Goal: Task Accomplishment & Management: Manage account settings

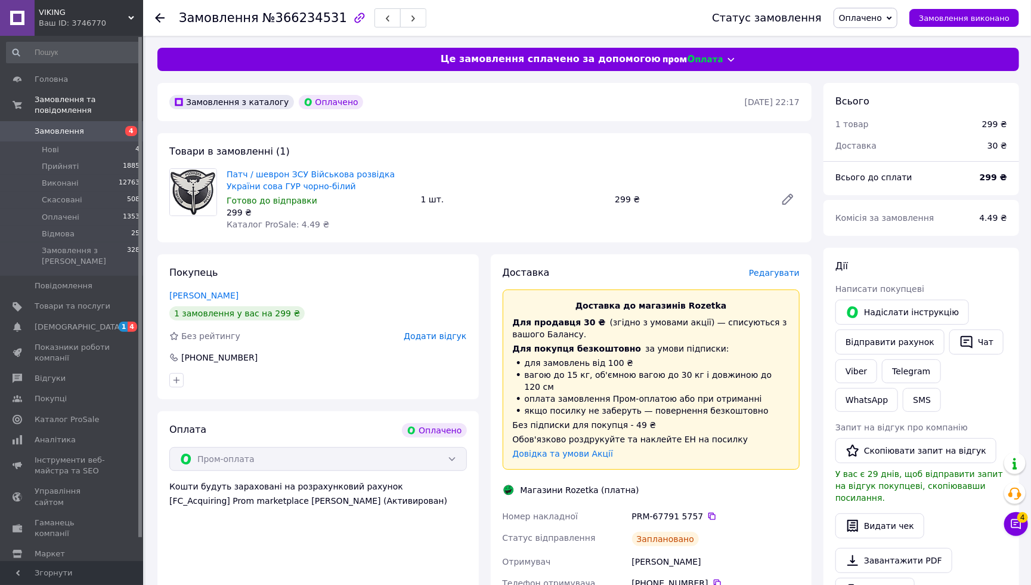
click at [61, 134] on span "Замовлення" at bounding box center [60, 131] width 50 height 11
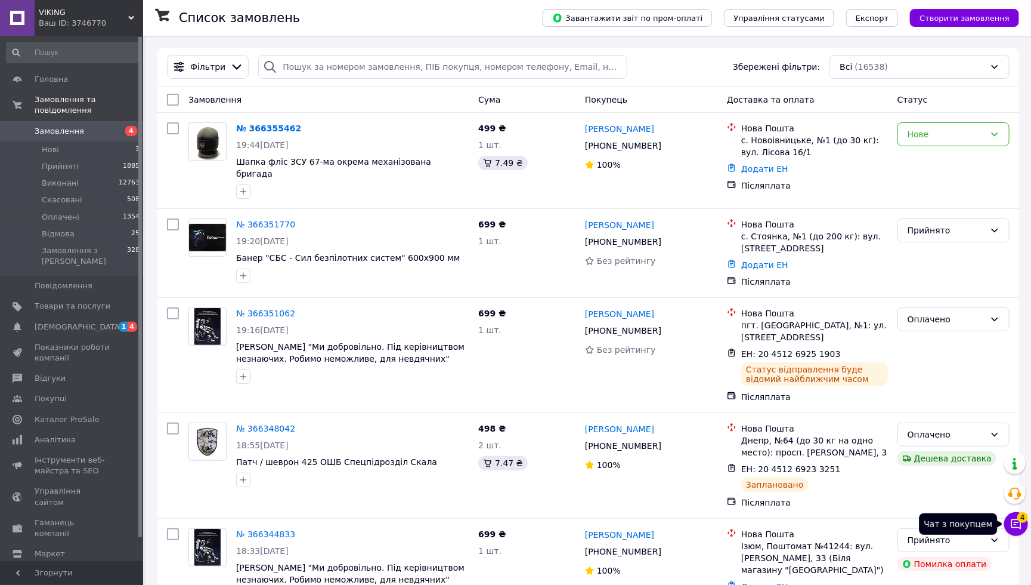
click at [1023, 522] on span "4" at bounding box center [1023, 517] width 11 height 11
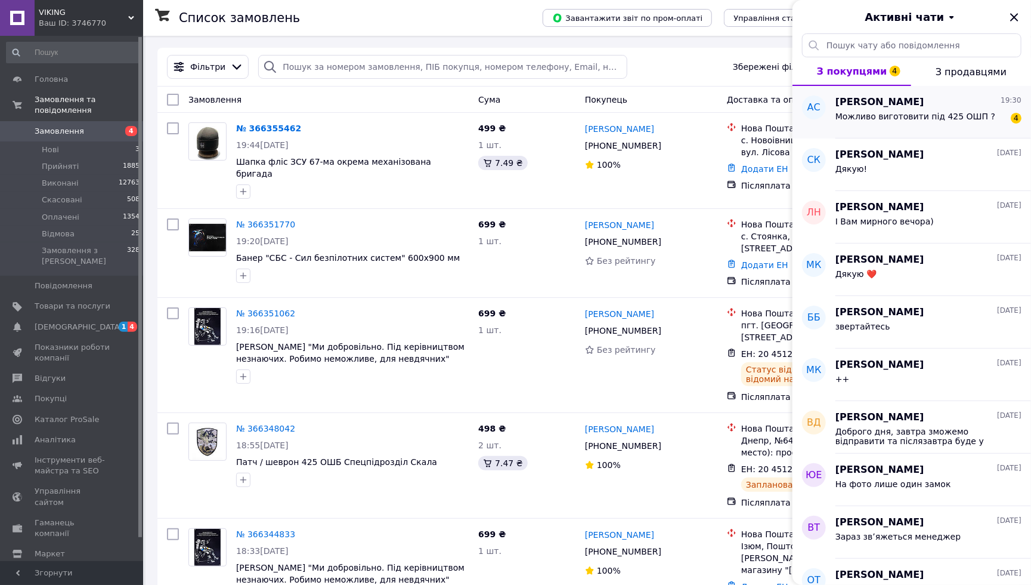
click at [976, 128] on div "[PERSON_NAME] 19:30 Можливо виготовити під 425 ОШП ? 4" at bounding box center [934, 112] width 196 height 52
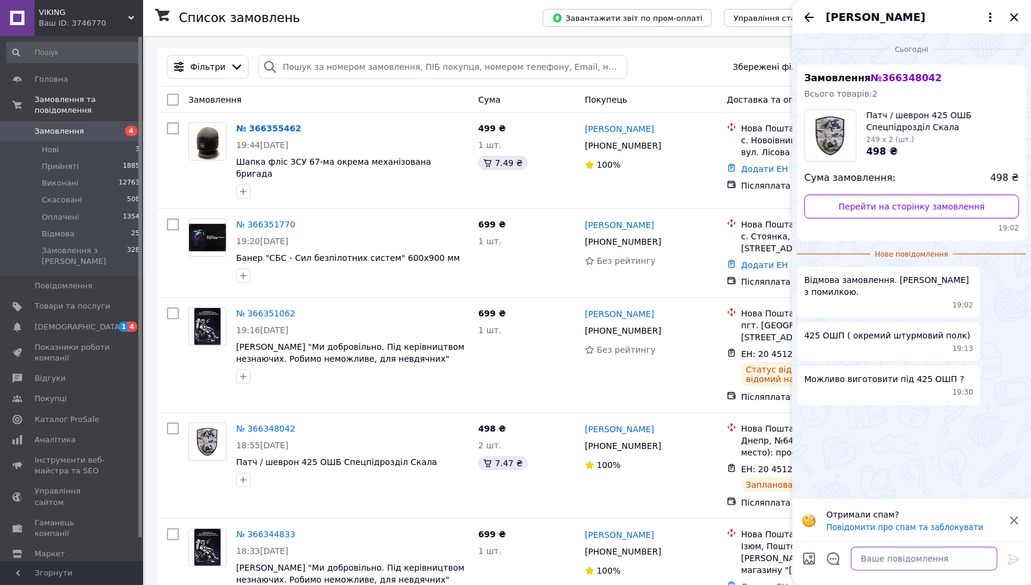
click at [889, 563] on textarea at bounding box center [924, 558] width 147 height 24
type textarea "Д"
type textarea "Так, виправимо і зробимо"
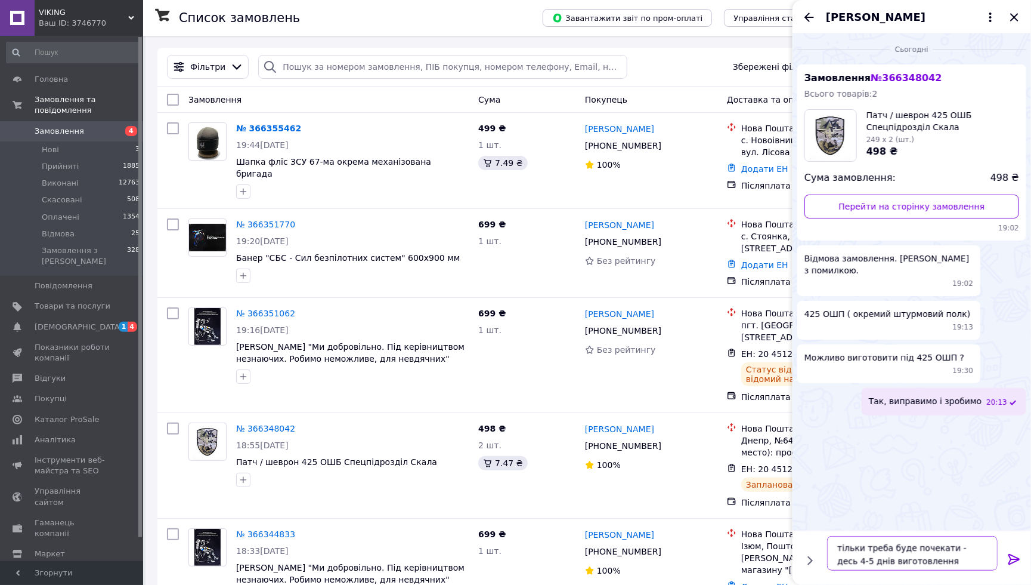
type textarea "тільки треба буде почекати - десь 4-5 днів виготовлення займе"
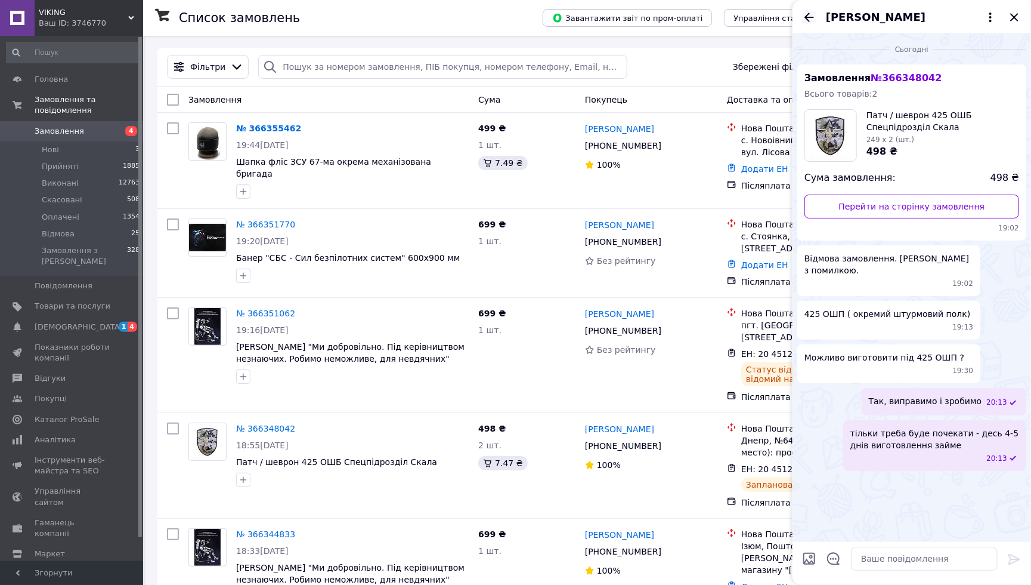
click at [805, 13] on icon "Назад" at bounding box center [809, 17] width 14 height 14
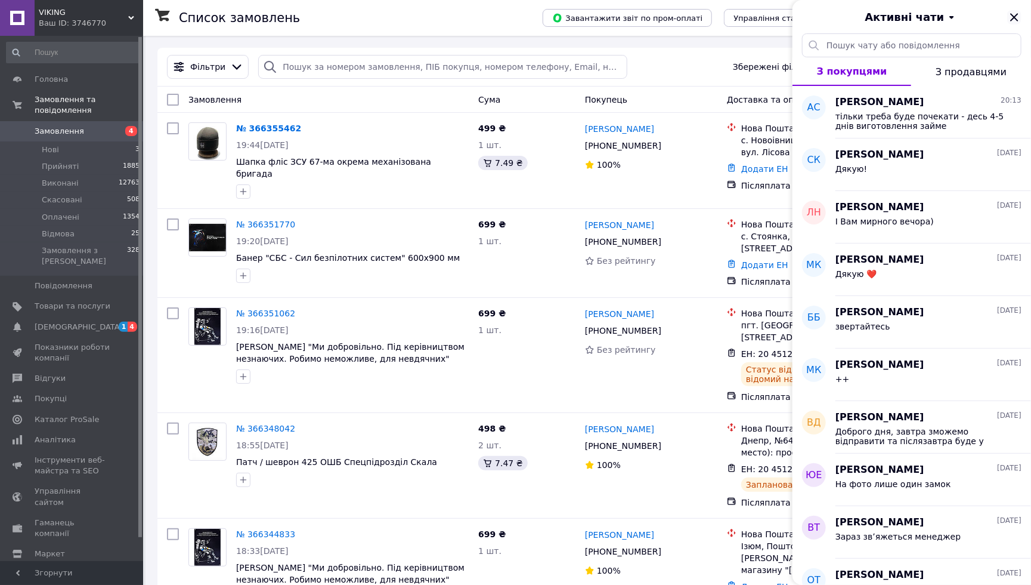
click at [1014, 17] on icon "Закрити" at bounding box center [1015, 17] width 8 height 8
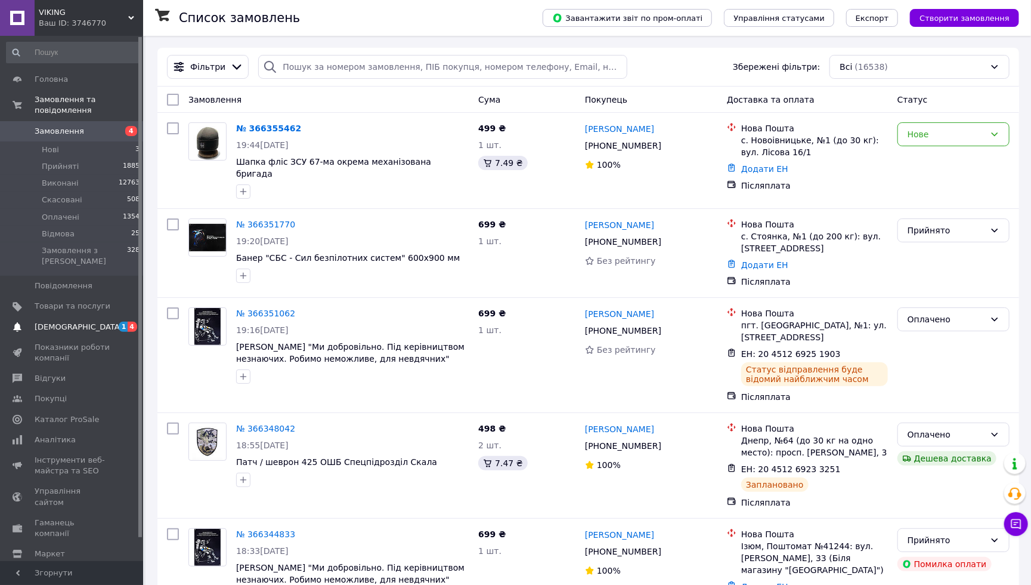
click at [106, 322] on span "[DEMOGRAPHIC_DATA]" at bounding box center [73, 327] width 76 height 11
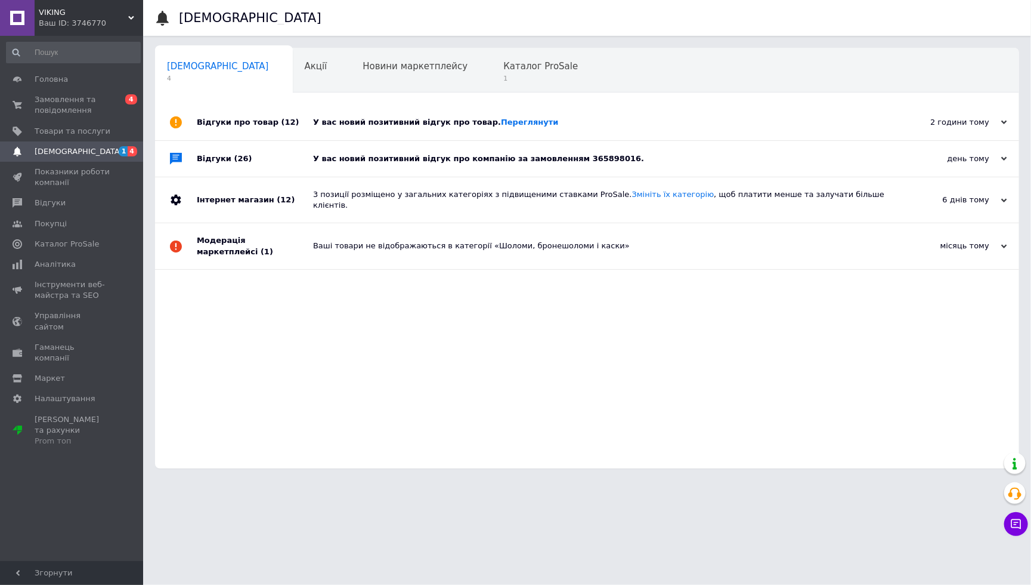
click at [311, 138] on div "Відгуки про товар (12)" at bounding box center [255, 122] width 116 height 36
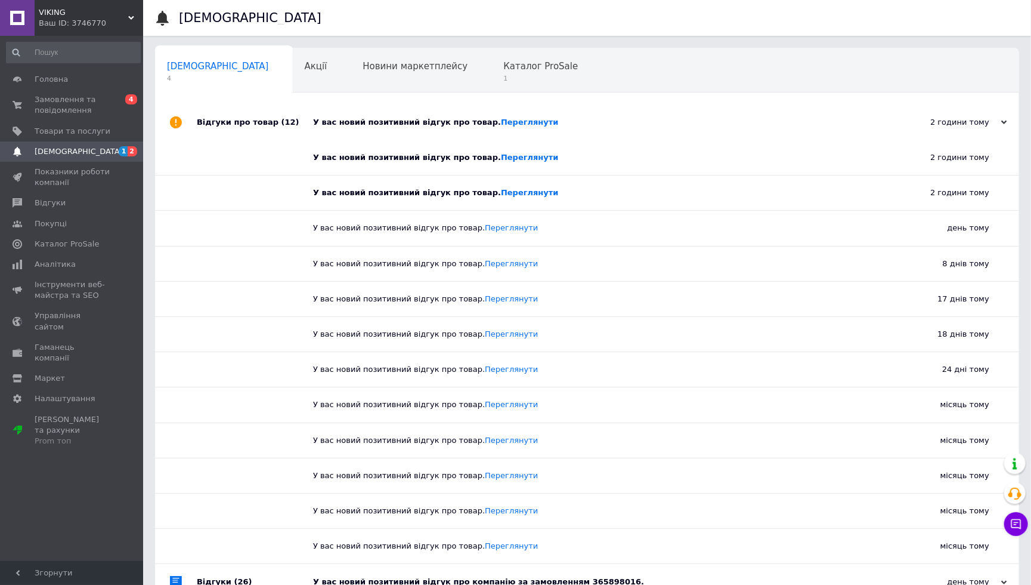
click at [293, 130] on div "Відгуки про товар (12)" at bounding box center [255, 122] width 116 height 36
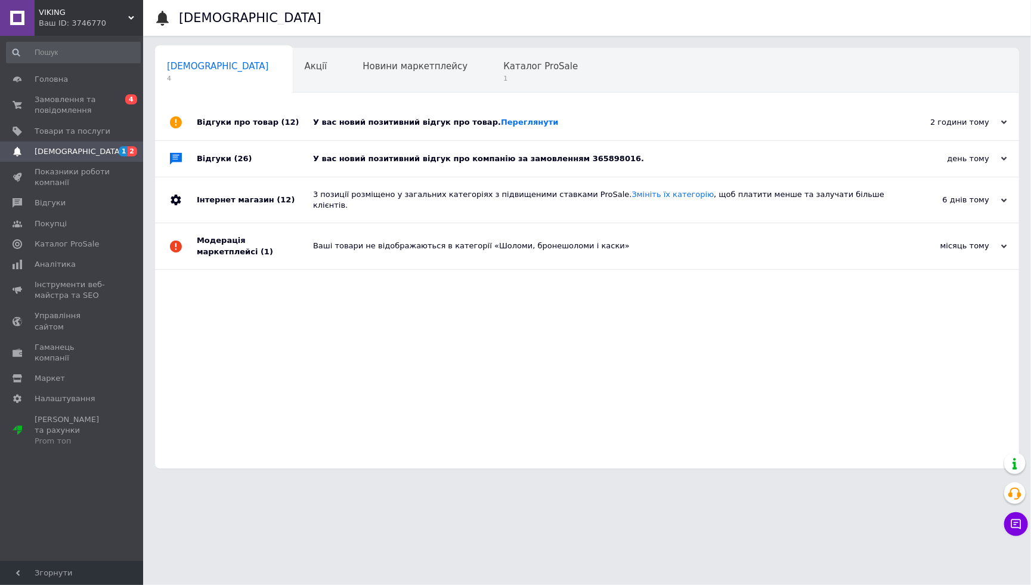
click at [268, 168] on div "Відгуки (26)" at bounding box center [255, 159] width 116 height 36
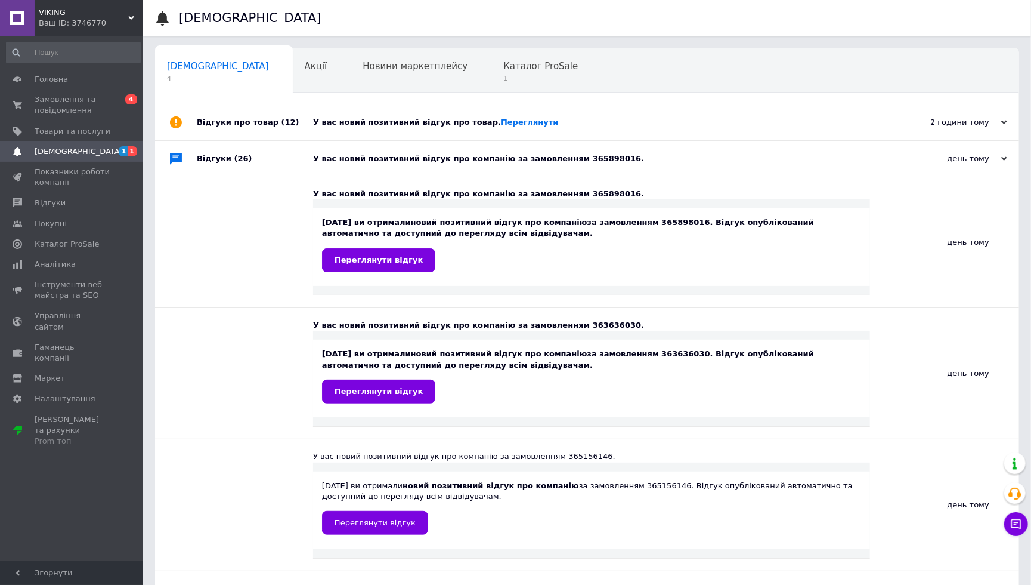
click at [268, 168] on div "Відгуки (26)" at bounding box center [255, 159] width 116 height 36
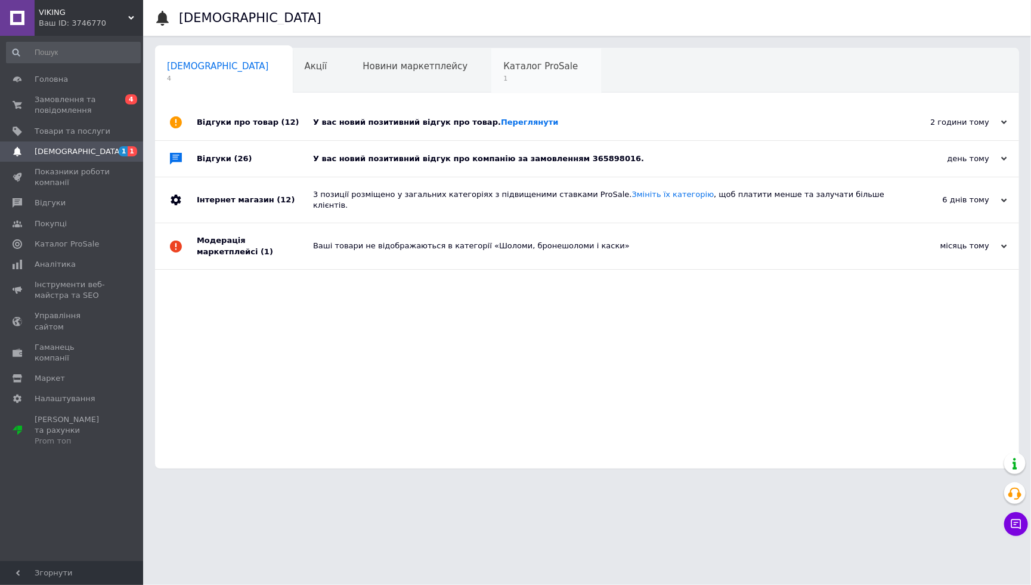
click at [492, 72] on div "Каталог ProSale 1" at bounding box center [547, 70] width 110 height 45
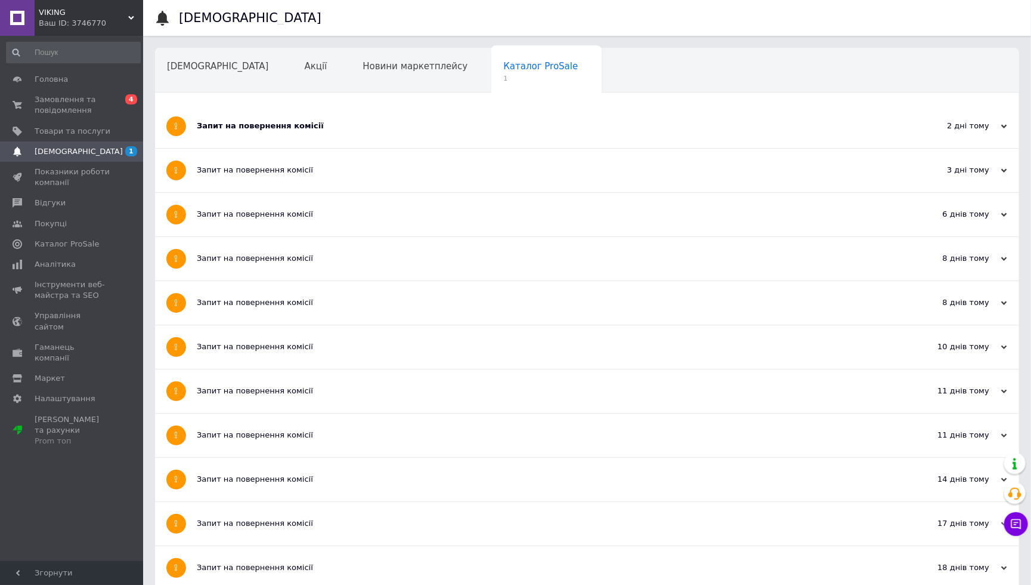
click at [304, 118] on div "Запит на повернення комісії" at bounding box center [542, 126] width 691 height 44
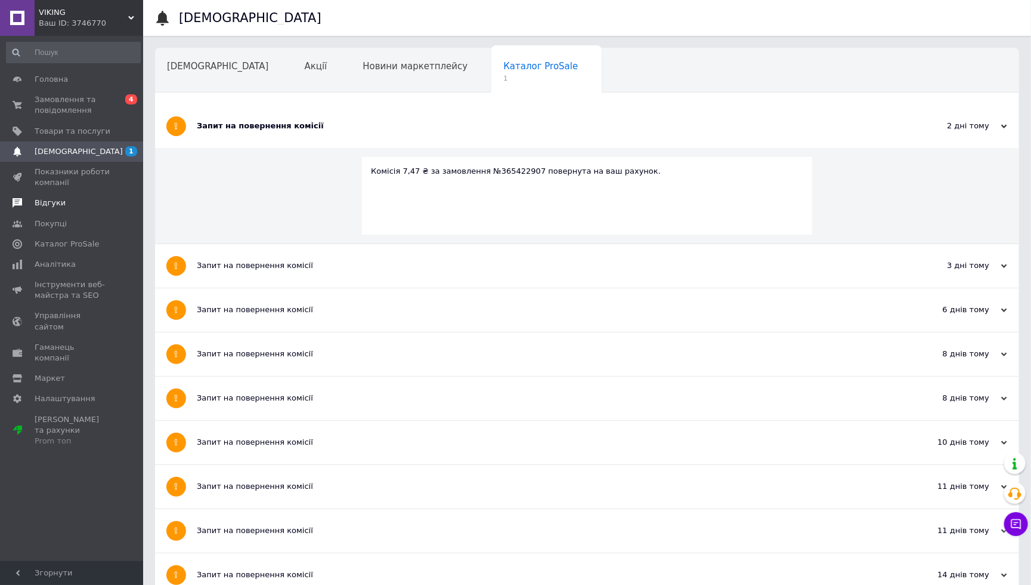
click at [50, 203] on span "Відгуки" at bounding box center [50, 202] width 31 height 11
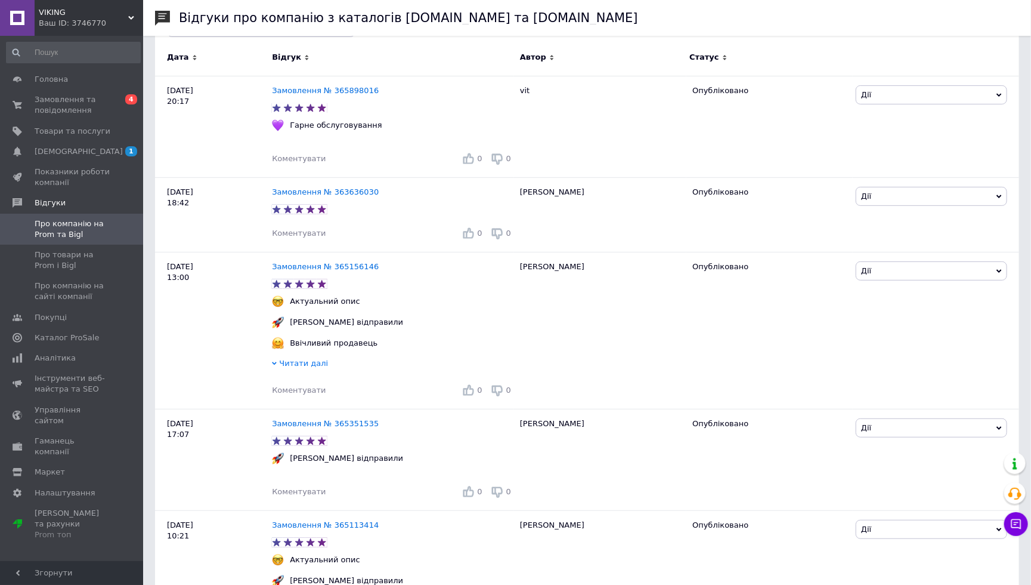
scroll to position [220, 0]
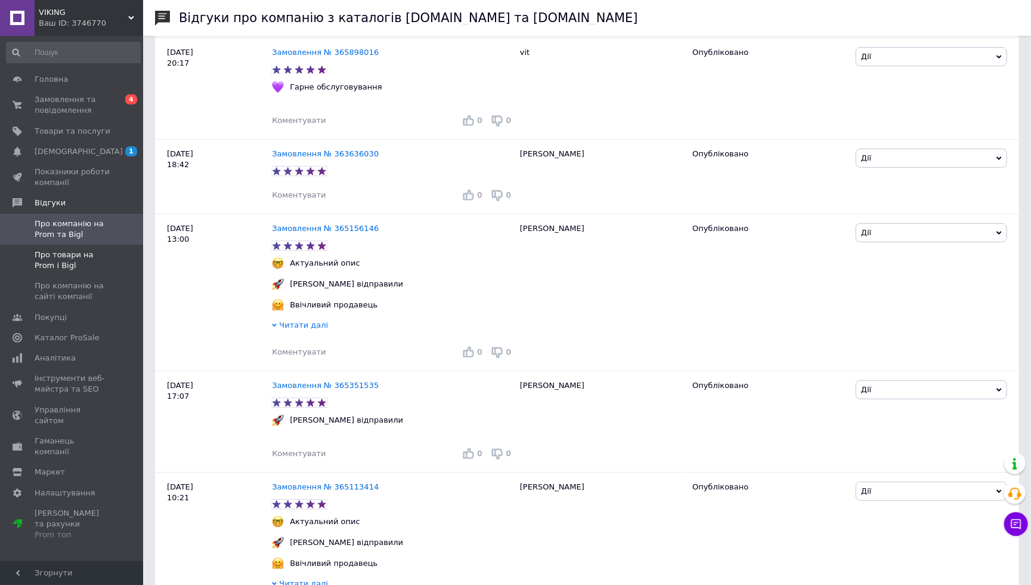
click at [82, 264] on span "Про товари на Prom і Bigl" at bounding box center [73, 259] width 76 height 21
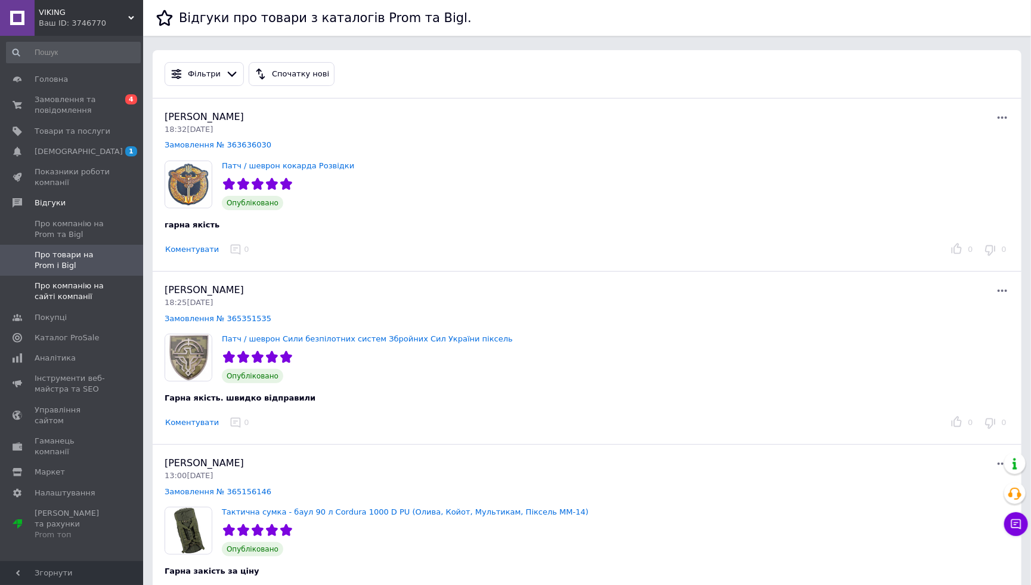
click at [94, 289] on span "Про компанію на сайті компанії" at bounding box center [73, 290] width 76 height 21
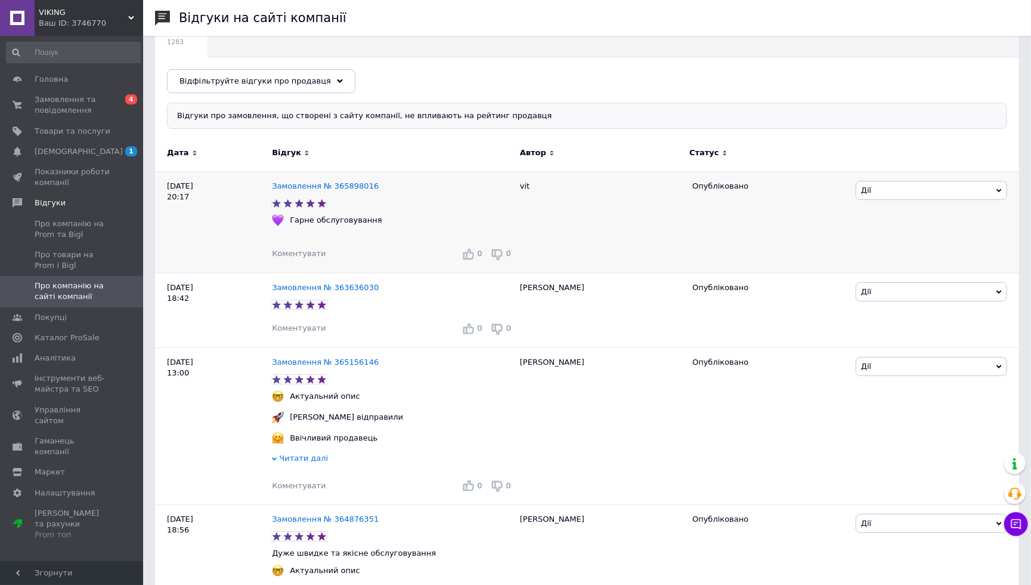
scroll to position [76, 0]
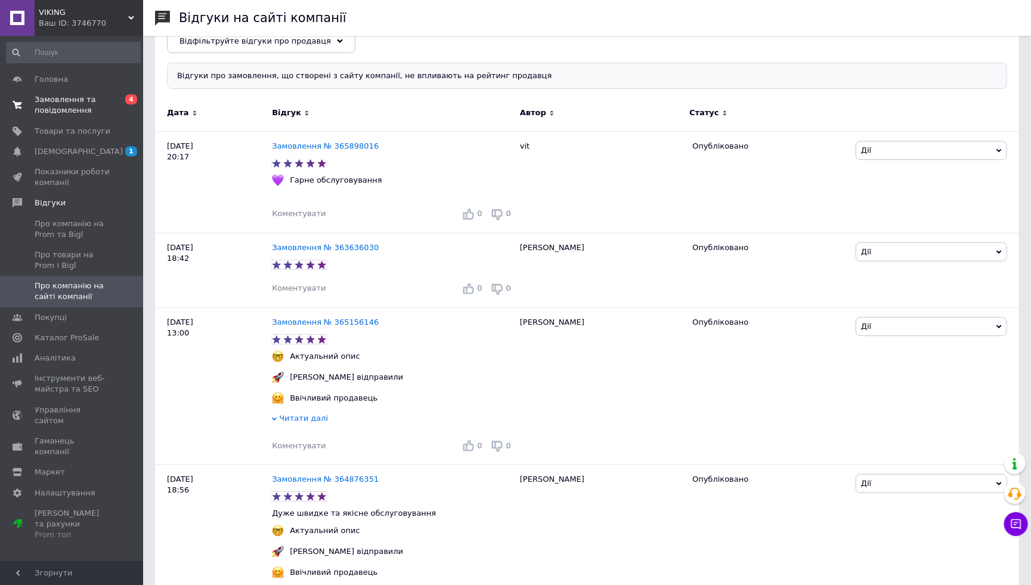
click at [76, 103] on span "Замовлення та повідомлення" at bounding box center [73, 104] width 76 height 21
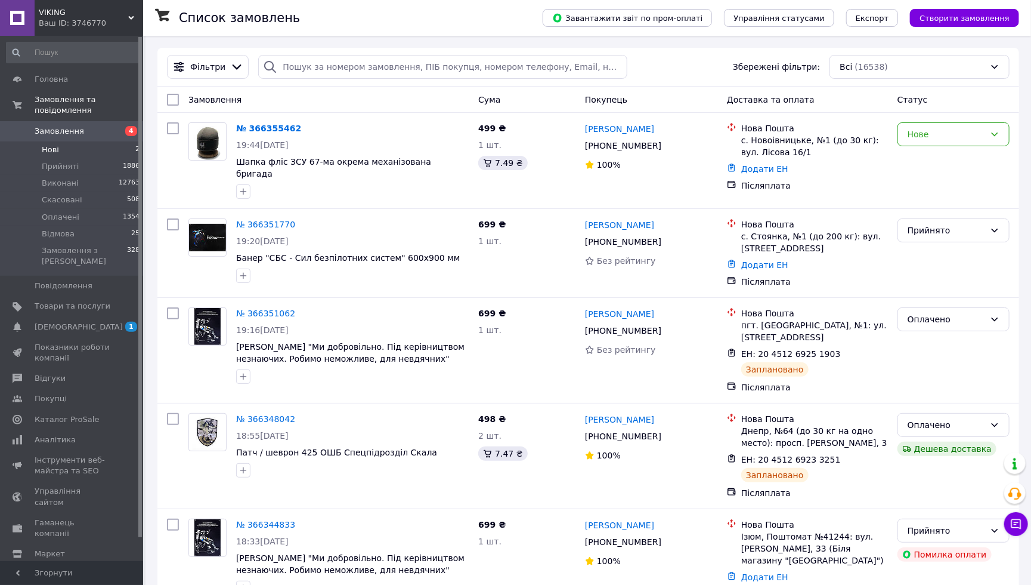
click at [102, 144] on li "Нові 2" at bounding box center [73, 149] width 147 height 17
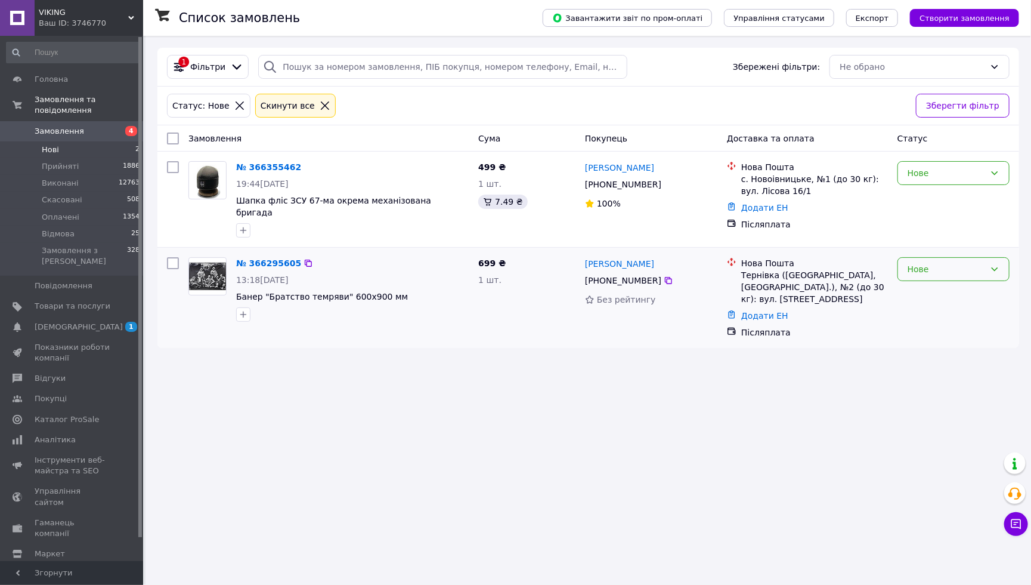
click at [940, 264] on div "Нове" at bounding box center [947, 268] width 78 height 13
click at [983, 282] on li "Прийнято" at bounding box center [953, 287] width 111 height 21
click at [78, 128] on span "Замовлення" at bounding box center [60, 131] width 50 height 11
